Goal: Check status: Check status

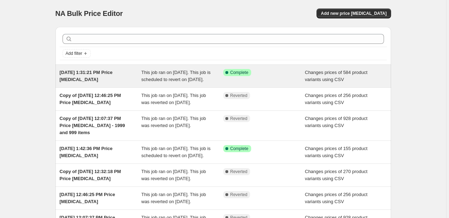
click at [258, 82] on div "Success Complete Complete" at bounding box center [264, 76] width 82 height 14
